Goal: Book appointment/travel/reservation

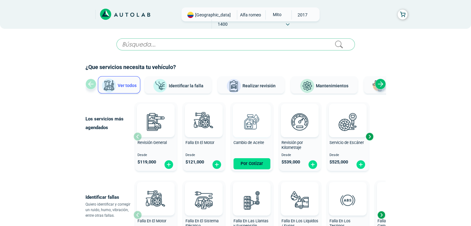
click at [247, 129] on img at bounding box center [251, 121] width 27 height 27
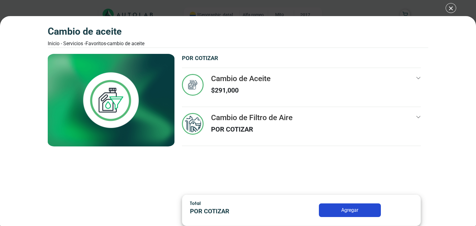
click at [256, 133] on p "POR COTIZAR" at bounding box center [251, 129] width 81 height 10
click at [451, 6] on div "Cambio de Aceite Inicio - Servicios - Favoritos - Cambio de Aceite Cambio de Ac…" at bounding box center [238, 113] width 476 height 226
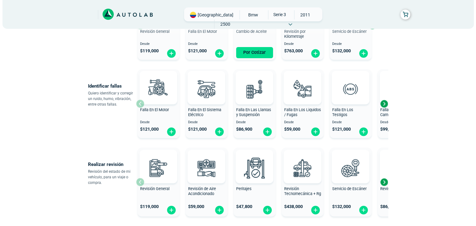
scroll to position [111, 0]
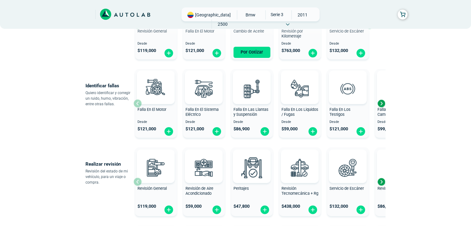
click at [346, 114] on div "Falla En Los Testigos" at bounding box center [348, 113] width 42 height 12
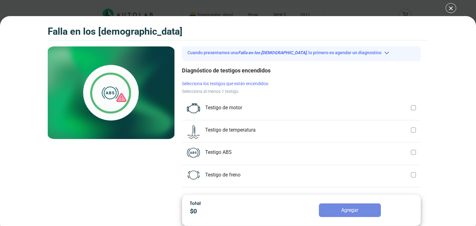
click at [411, 107] on li "Testigo de motor" at bounding box center [301, 111] width 239 height 17
checkbox input "true"
click at [408, 122] on ul "Diagnóstico de testigos encendidos Selecciona los testigos que están encendidos…" at bounding box center [301, 205] width 239 height 278
click at [411, 129] on div at bounding box center [413, 129] width 5 height 9
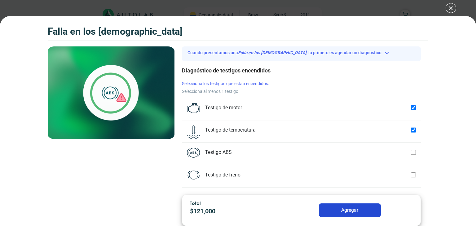
checkbox input "true"
click at [411, 149] on div at bounding box center [413, 152] width 5 height 9
checkbox input "true"
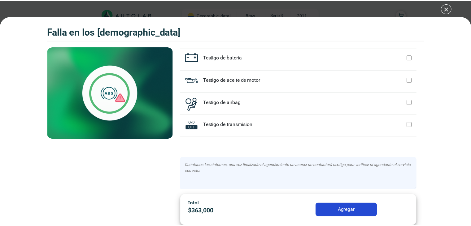
scroll to position [222, 0]
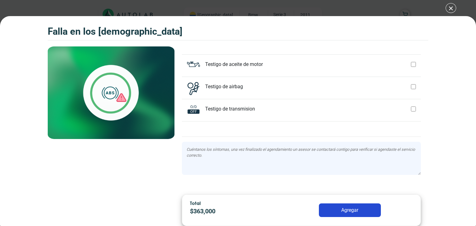
click at [349, 203] on button "Agregar" at bounding box center [350, 210] width 62 height 14
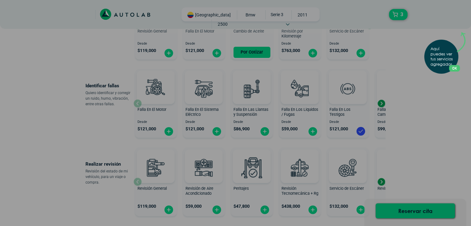
click at [442, 64] on p "Aquí puedes ver tus servicios agregados." at bounding box center [442, 56] width 24 height 21
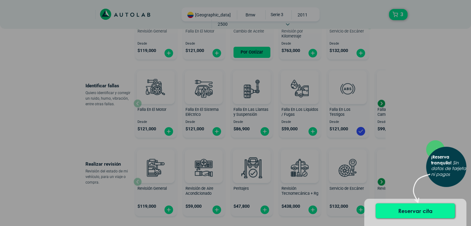
click at [414, 211] on button "Reservar cita" at bounding box center [415, 210] width 79 height 15
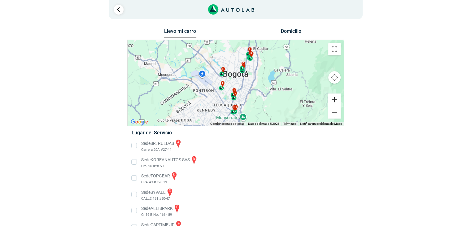
click at [335, 96] on button "Ampliar" at bounding box center [334, 100] width 12 height 12
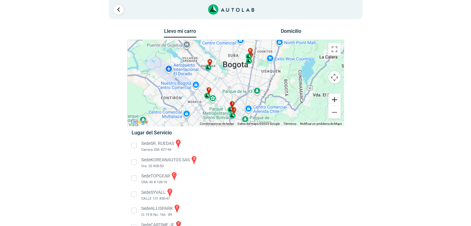
click at [335, 96] on button "Ampliar" at bounding box center [334, 100] width 12 height 12
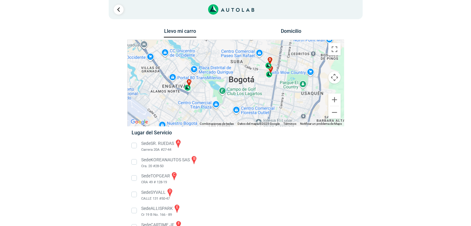
drag, startPoint x: 230, startPoint y: 68, endPoint x: 237, endPoint y: 104, distance: 36.5
click at [237, 104] on div "a b c d e f g" at bounding box center [236, 83] width 216 height 86
